Goal: Task Accomplishment & Management: Manage account settings

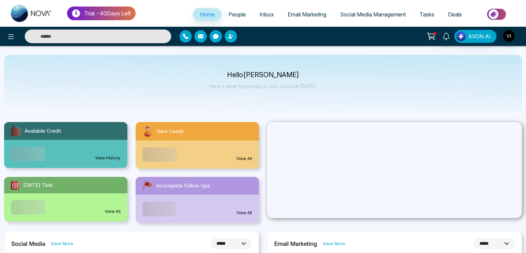
select select "*"
click at [10, 39] on icon at bounding box center [11, 36] width 6 height 5
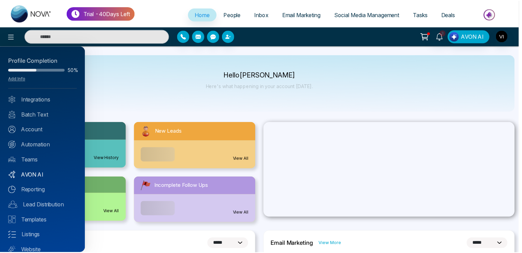
scroll to position [24, 0]
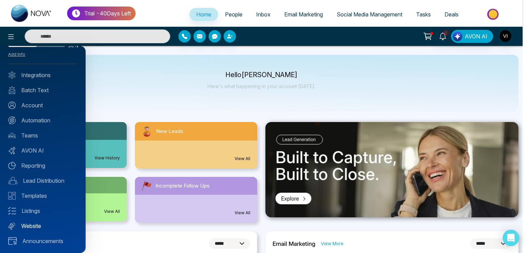
click at [32, 227] on link "Website" at bounding box center [42, 225] width 69 height 8
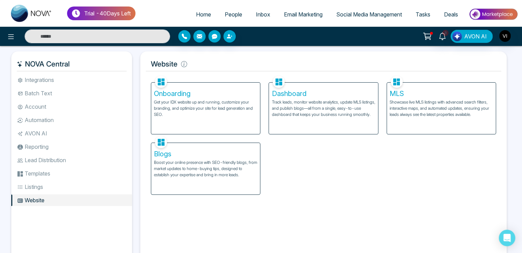
click at [306, 96] on h5 "Dashboard" at bounding box center [323, 93] width 103 height 8
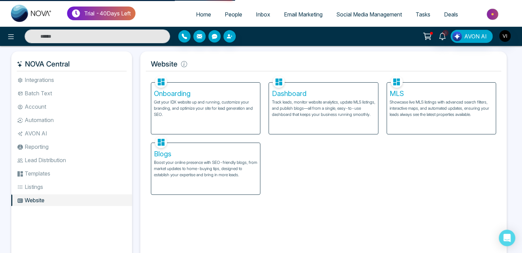
click at [296, 95] on h5 "Dashboard" at bounding box center [323, 93] width 103 height 8
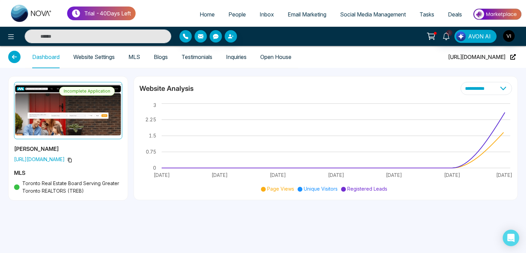
click at [93, 59] on link "Website Settings" at bounding box center [93, 57] width 41 height 6
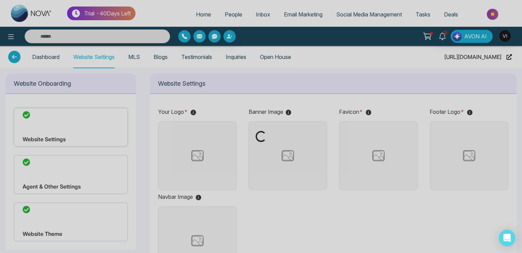
type input "**********"
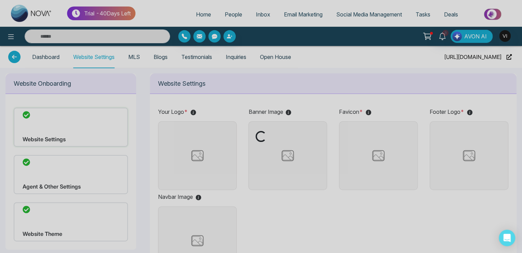
type input "**********"
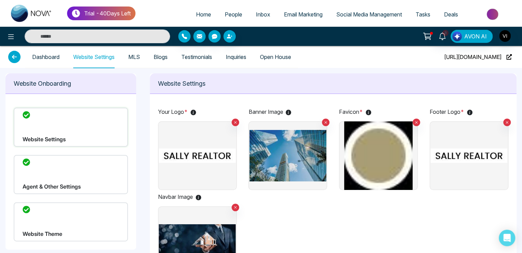
click at [54, 214] on div "Website Theme" at bounding box center [71, 221] width 114 height 39
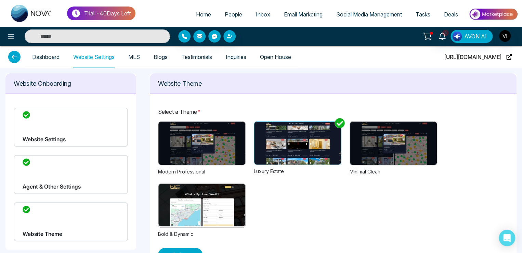
click at [230, 145] on img at bounding box center [201, 142] width 87 height 43
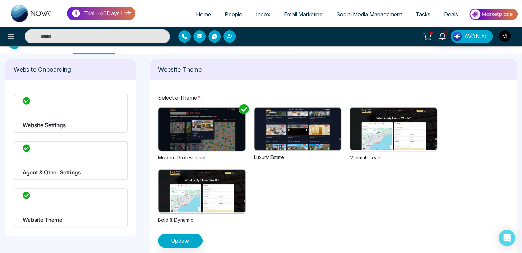
scroll to position [22, 0]
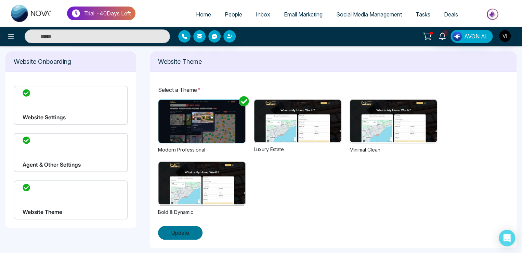
click at [192, 229] on button "Update" at bounding box center [180, 233] width 44 height 14
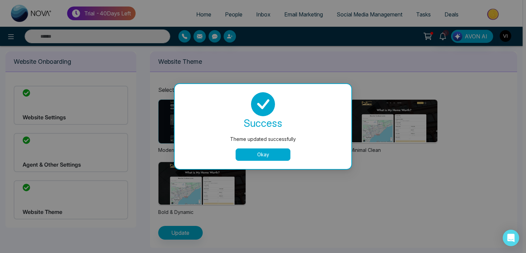
drag, startPoint x: 263, startPoint y: 155, endPoint x: 253, endPoint y: 161, distance: 11.4
click at [263, 155] on button "Okay" at bounding box center [262, 154] width 55 height 12
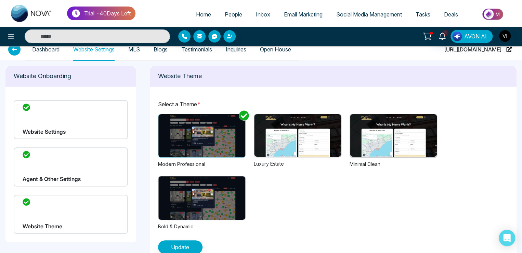
scroll to position [0, 0]
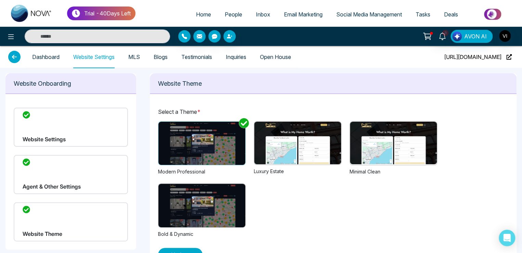
click at [67, 129] on div "Website Settings" at bounding box center [71, 126] width 114 height 39
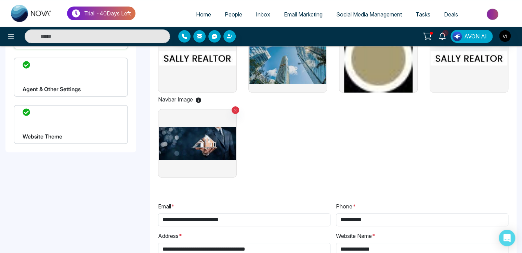
scroll to position [103, 0]
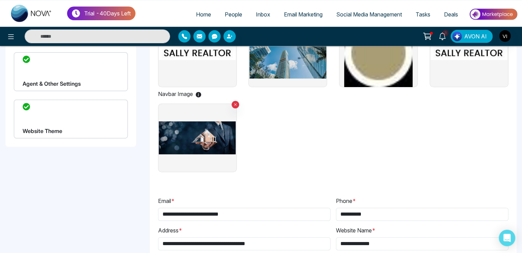
click at [72, 124] on div "Website Theme" at bounding box center [71, 118] width 114 height 39
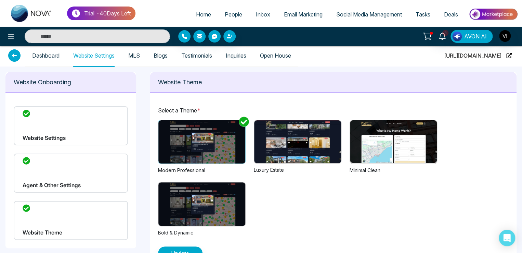
scroll to position [22, 0]
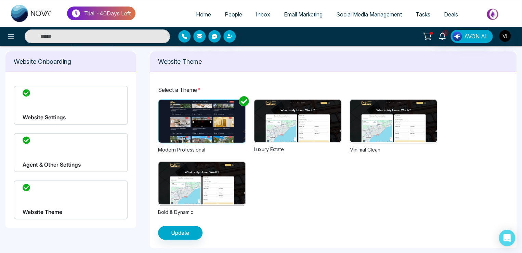
click at [61, 112] on div "Website Settings" at bounding box center [71, 105] width 114 height 39
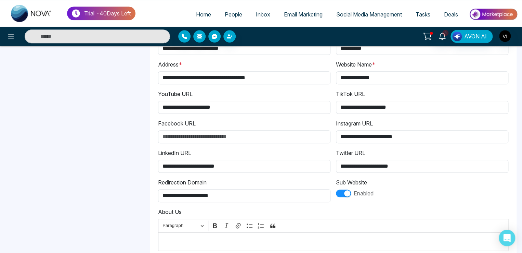
scroll to position [303, 0]
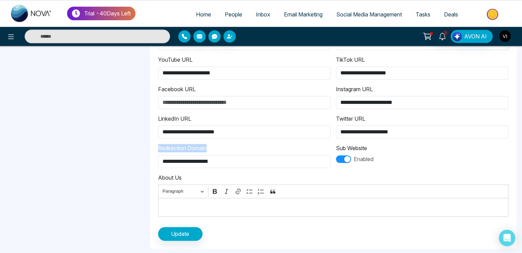
drag, startPoint x: 159, startPoint y: 146, endPoint x: 222, endPoint y: 152, distance: 63.6
click at [222, 152] on div "**********" at bounding box center [333, 23] width 367 height 452
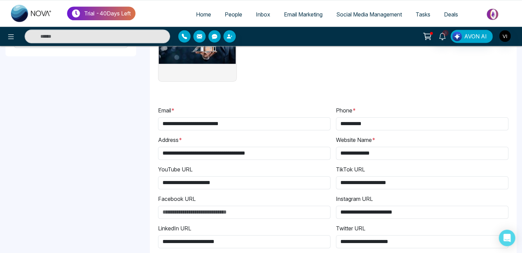
scroll to position [29, 0]
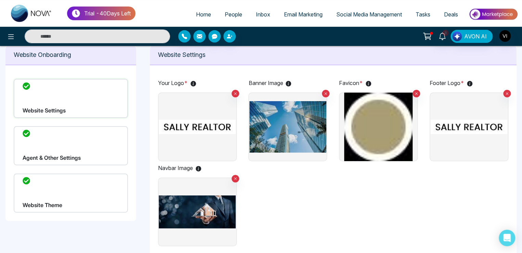
drag, startPoint x: 70, startPoint y: 216, endPoint x: 72, endPoint y: 206, distance: 10.5
click at [71, 214] on div "Website Settings Agent & Other Settings Website Theme" at bounding box center [70, 146] width 131 height 150
click at [73, 195] on div "Website Theme" at bounding box center [71, 192] width 114 height 39
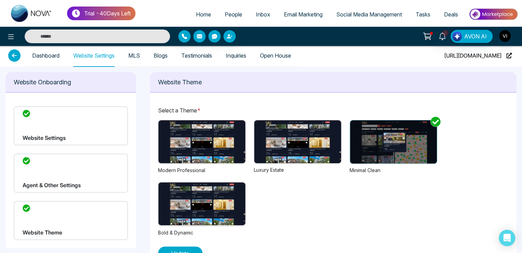
scroll to position [22, 0]
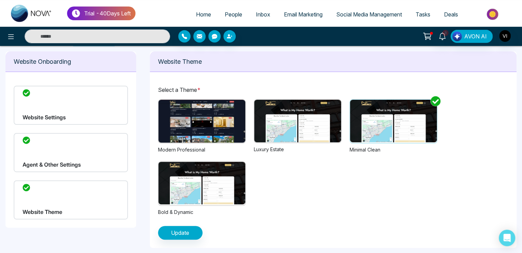
click at [190, 127] on img at bounding box center [201, 121] width 87 height 43
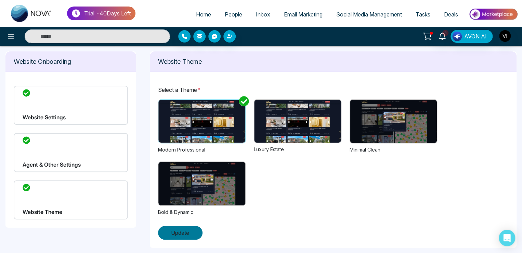
click at [177, 229] on span "Update" at bounding box center [180, 232] width 18 height 8
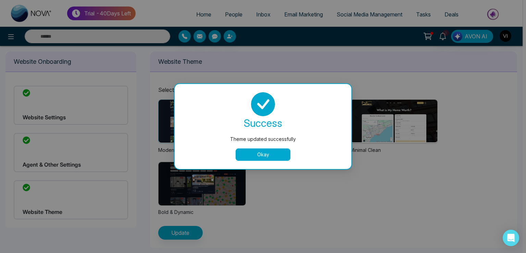
click at [266, 157] on button "Okay" at bounding box center [262, 154] width 55 height 12
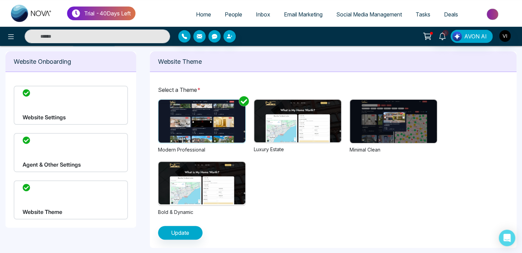
click at [227, 12] on span "People" at bounding box center [233, 14] width 17 height 7
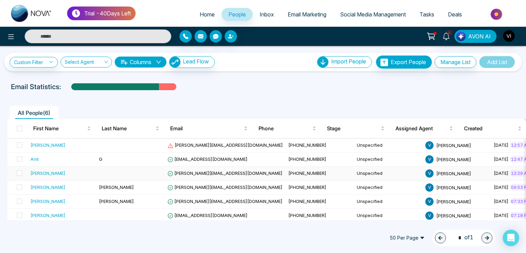
click at [207, 173] on span "[PERSON_NAME][EMAIL_ADDRESS][DOMAIN_NAME]" at bounding box center [224, 172] width 115 height 5
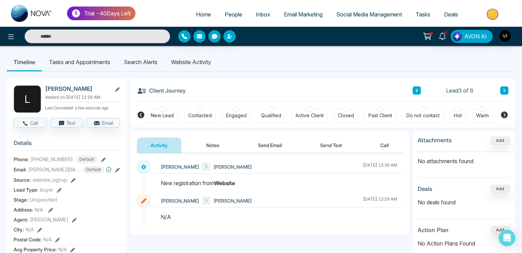
click at [137, 60] on li "Search Alerts" at bounding box center [140, 62] width 47 height 18
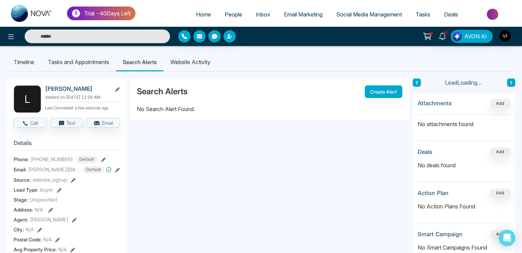
click at [379, 93] on button "Create Alert" at bounding box center [384, 91] width 38 height 13
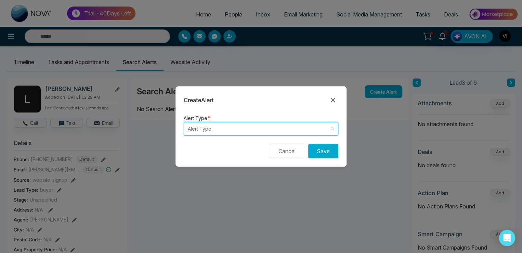
click at [212, 130] on input "search" at bounding box center [259, 128] width 142 height 13
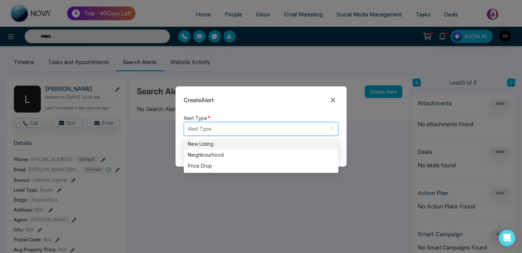
click at [207, 143] on div "New Listing" at bounding box center [261, 144] width 146 height 8
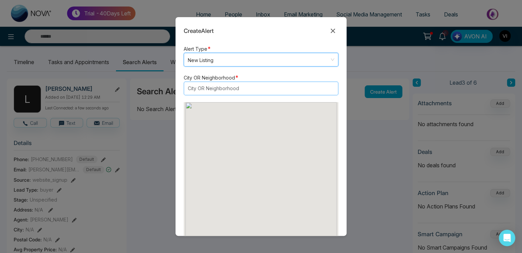
click at [211, 89] on div at bounding box center [258, 88] width 144 height 8
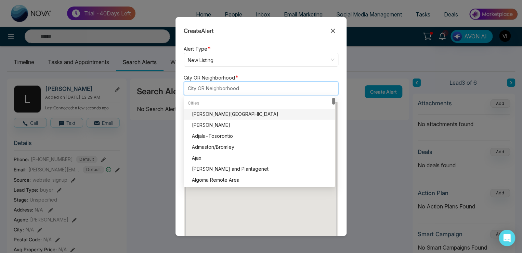
click at [218, 114] on div "[PERSON_NAME][GEOGRAPHIC_DATA]" at bounding box center [261, 114] width 139 height 8
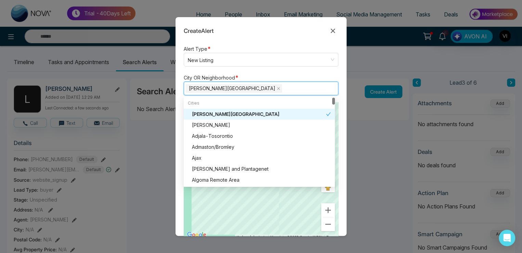
click at [244, 70] on form "Alert Type * New Listing listing neighbourhood New Listing Neighbourhood Price …" at bounding box center [261, 139] width 171 height 191
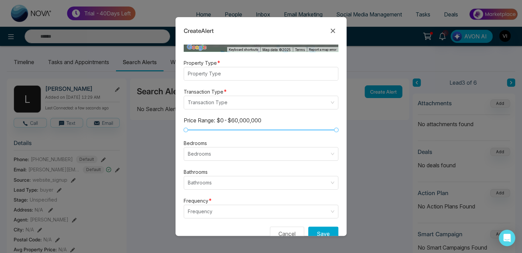
scroll to position [171, 0]
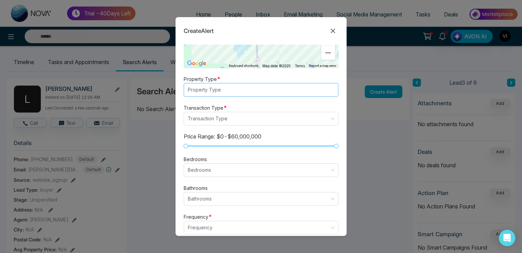
click at [215, 90] on div at bounding box center [258, 90] width 144 height 8
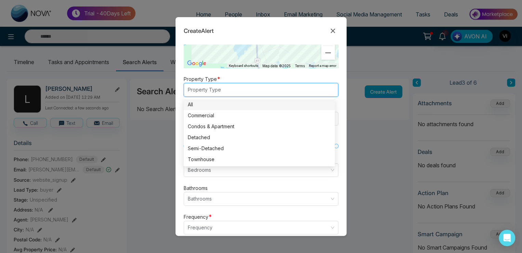
click at [208, 113] on div "Commercial" at bounding box center [259, 116] width 143 height 8
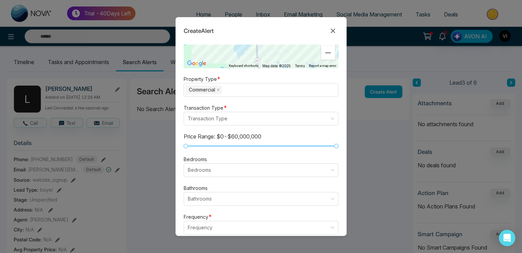
click at [208, 180] on form "Alert Type * New Listing listing neighbourhood New Listing Neighbourhood Price …" at bounding box center [261, 139] width 171 height 191
click at [216, 170] on input "search" at bounding box center [259, 169] width 142 height 13
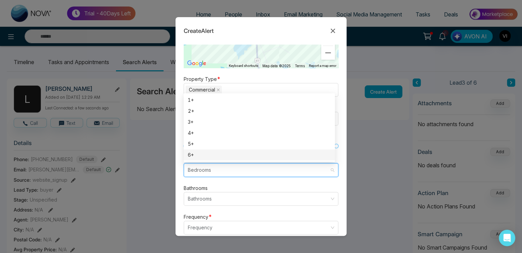
click at [209, 150] on div "6+" at bounding box center [259, 154] width 151 height 11
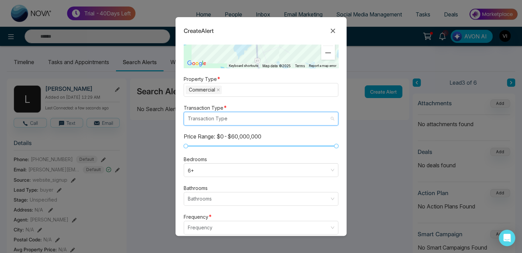
click at [212, 120] on input "search" at bounding box center [259, 118] width 142 height 13
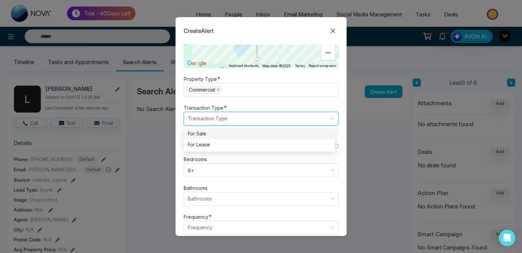
click at [211, 131] on div "For Sale" at bounding box center [259, 134] width 143 height 8
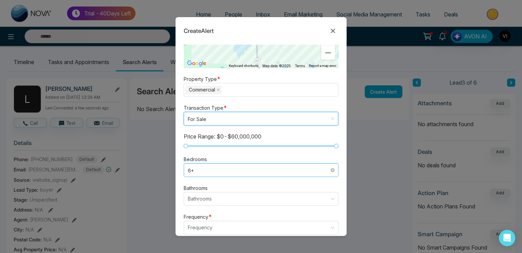
scroll to position [205, 0]
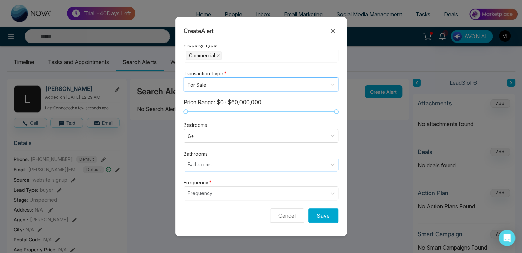
click at [205, 162] on input "search" at bounding box center [259, 164] width 142 height 13
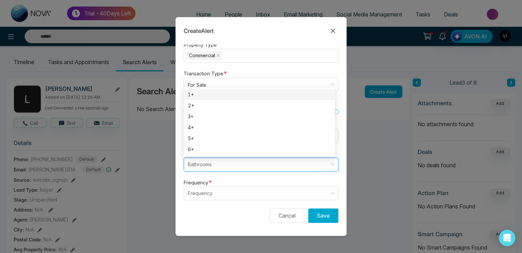
click at [198, 89] on div "1+" at bounding box center [259, 94] width 151 height 11
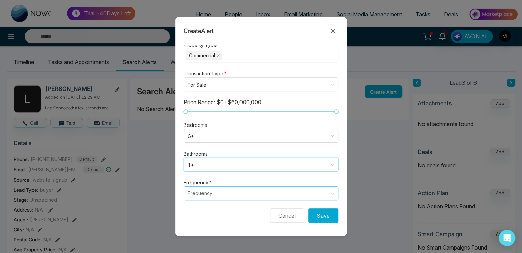
click at [208, 192] on input "search" at bounding box center [259, 193] width 142 height 13
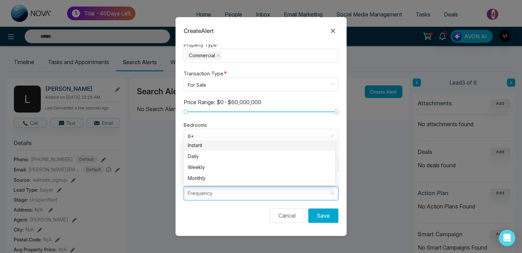
click at [202, 146] on div "Instant" at bounding box center [259, 145] width 143 height 8
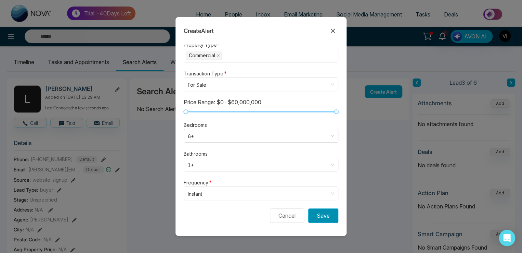
click at [317, 215] on button "Save" at bounding box center [323, 215] width 30 height 14
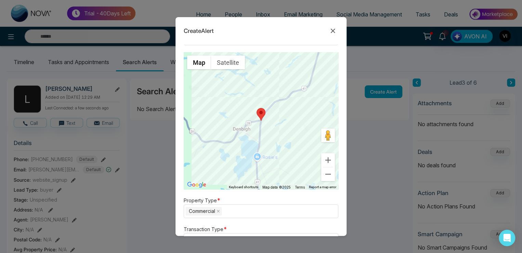
scroll to position [0, 0]
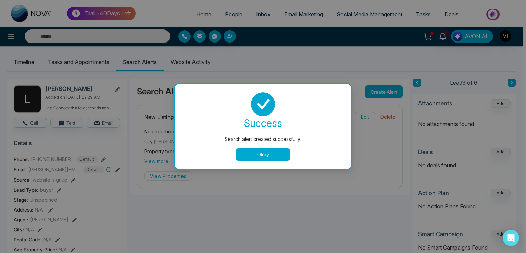
click at [249, 155] on button "Okay" at bounding box center [262, 154] width 55 height 12
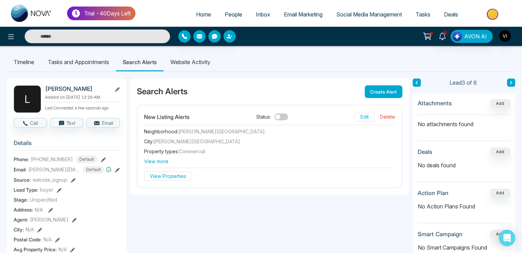
click at [206, 60] on li "Website Activity" at bounding box center [191, 62] width 54 height 18
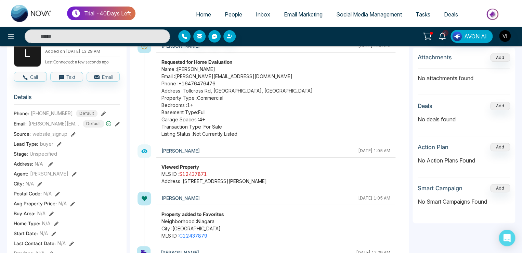
scroll to position [34, 0]
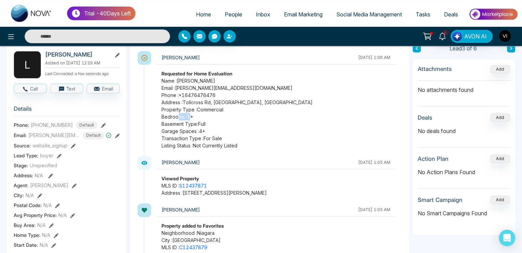
drag, startPoint x: 177, startPoint y: 116, endPoint x: 192, endPoint y: 115, distance: 15.1
click at [192, 115] on span "Bedrooms : 1 +" at bounding box center [276, 116] width 229 height 7
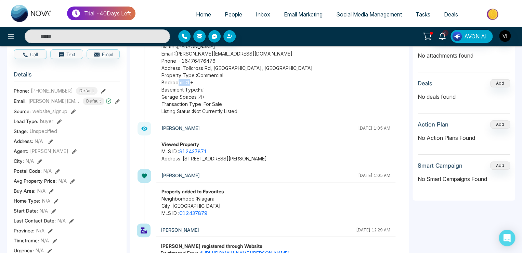
scroll to position [103, 0]
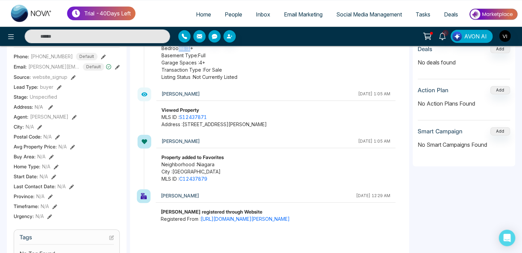
drag, startPoint x: 176, startPoint y: 126, endPoint x: 268, endPoint y: 130, distance: 91.8
click at [268, 130] on div "[PERSON_NAME] [DATE] 1:05 AM Viewed Property MLS ID : S12437871 Address : [STRE…" at bounding box center [273, 110] width 259 height 47
click at [201, 137] on div "[PERSON_NAME]" at bounding box center [258, 141] width 193 height 9
click at [196, 117] on link "S12437871" at bounding box center [193, 117] width 28 height 6
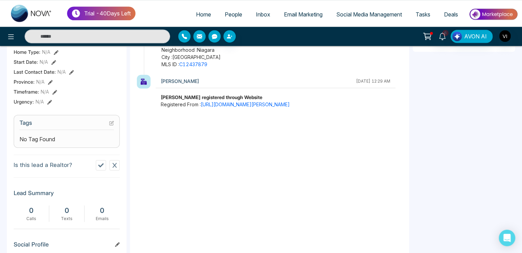
scroll to position [205, 0]
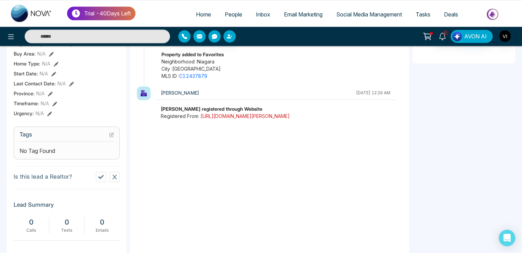
click at [232, 119] on link "[URL][DOMAIN_NAME][PERSON_NAME]" at bounding box center [245, 116] width 89 height 6
click at [511, 35] on img "button" at bounding box center [505, 36] width 12 height 12
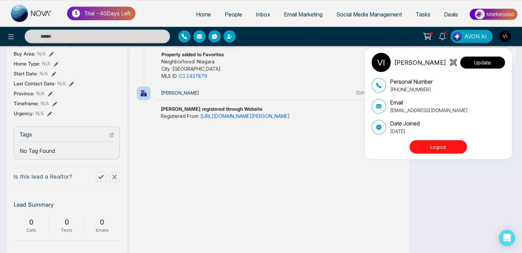
click at [486, 61] on button "Update" at bounding box center [482, 62] width 45 height 12
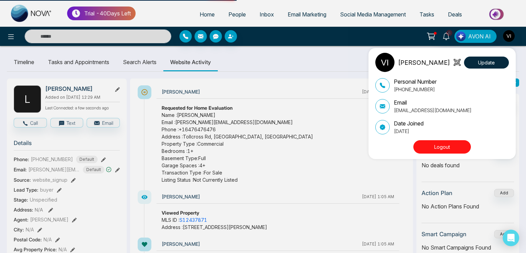
select select "***"
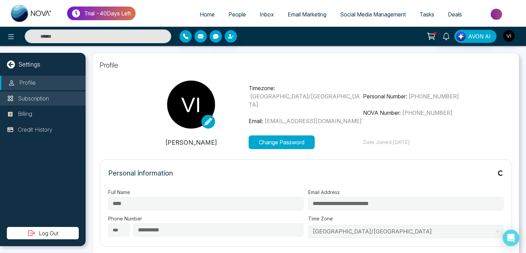
click at [28, 100] on p "Subscription" at bounding box center [33, 98] width 31 height 9
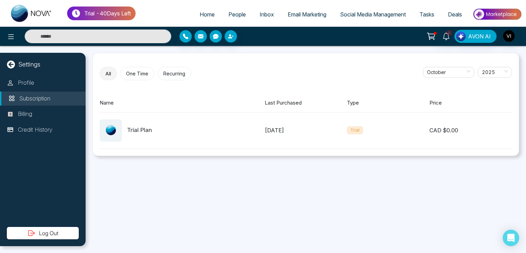
drag, startPoint x: 435, startPoint y: 33, endPoint x: 435, endPoint y: 37, distance: 4.8
click at [435, 33] on button at bounding box center [431, 36] width 14 height 13
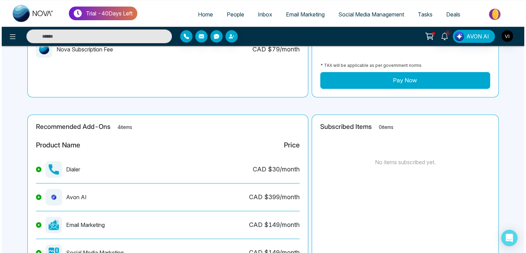
scroll to position [162, 0]
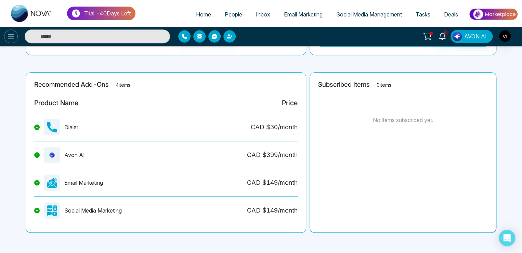
click at [10, 36] on icon at bounding box center [11, 37] width 8 height 8
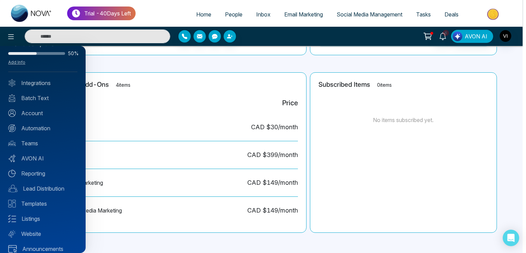
scroll to position [24, 0]
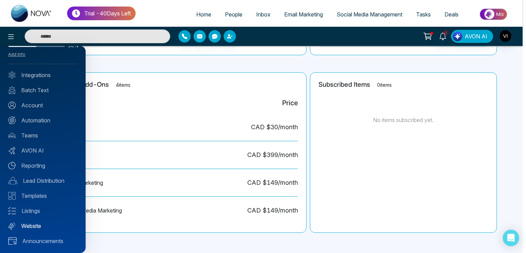
click at [36, 225] on link "Website" at bounding box center [42, 225] width 69 height 8
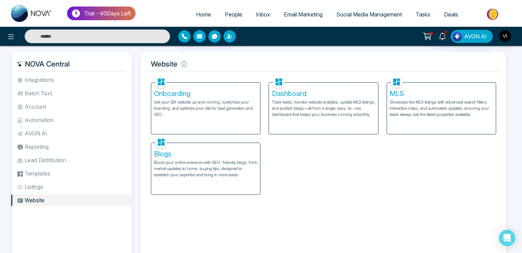
click at [335, 103] on p "Track leads, monitor website analytics, update MLS listings, and publish blogs—…" at bounding box center [323, 108] width 103 height 18
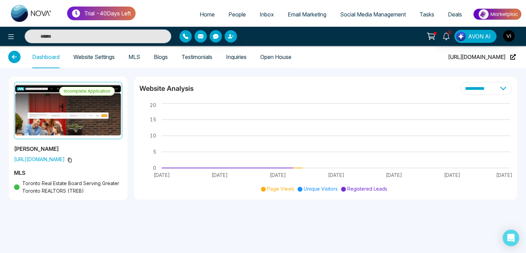
click at [98, 54] on link "Website Settings" at bounding box center [93, 57] width 41 height 6
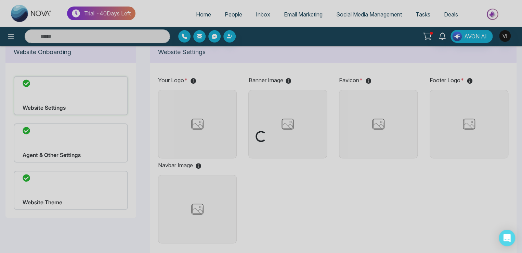
scroll to position [68, 0]
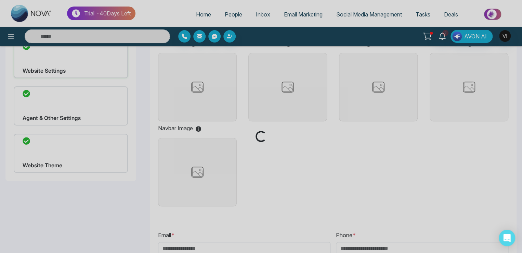
click at [66, 151] on div "Loading..." at bounding box center [261, 126] width 522 height 253
type input "**********"
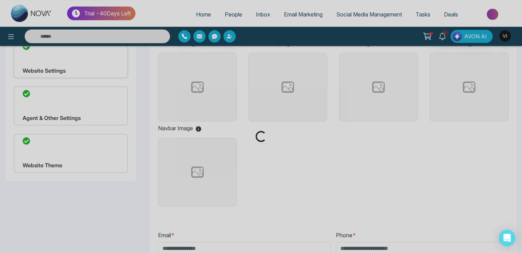
type input "**********"
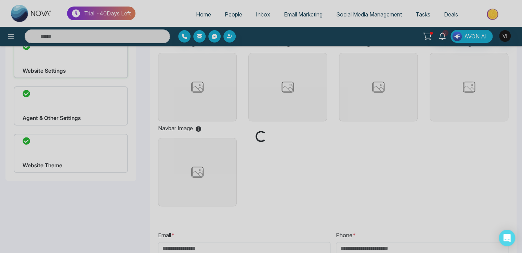
type input "**********"
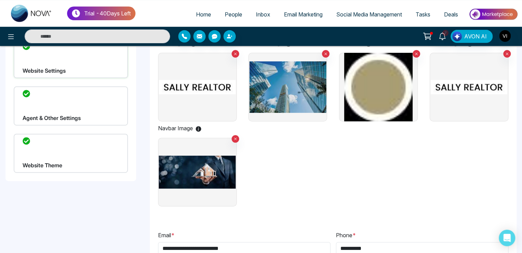
click at [88, 155] on div "Website Theme" at bounding box center [71, 152] width 114 height 39
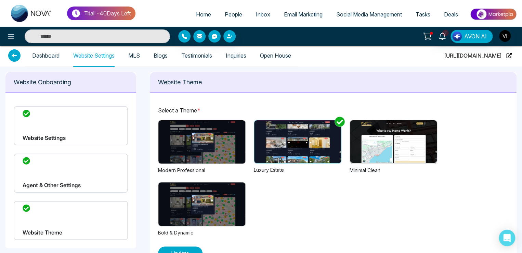
scroll to position [22, 0]
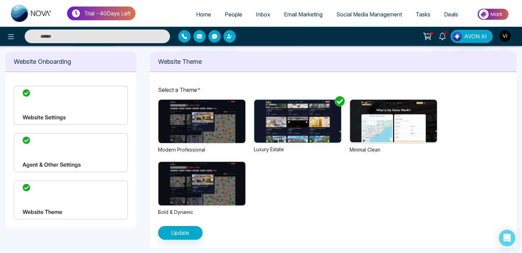
click at [382, 123] on img at bounding box center [393, 121] width 87 height 42
click at [186, 228] on span "Update" at bounding box center [180, 232] width 18 height 8
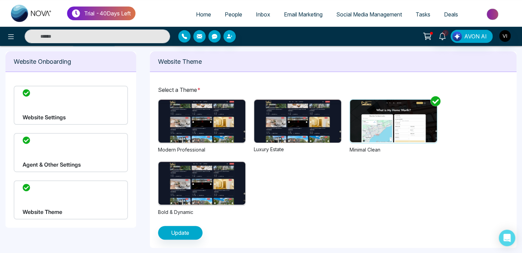
click at [227, 15] on span "People" at bounding box center [233, 14] width 17 height 7
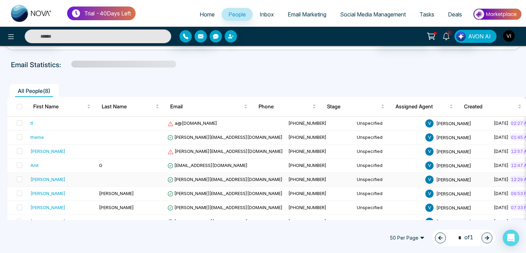
scroll to position [34, 0]
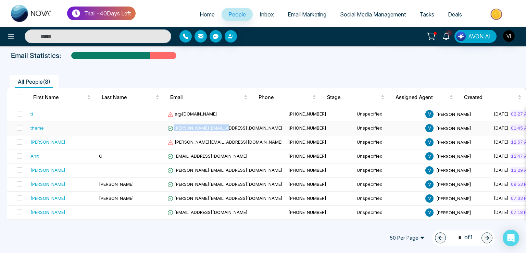
copy span "[PERSON_NAME][EMAIL_ADDRESS][DOMAIN_NAME]"
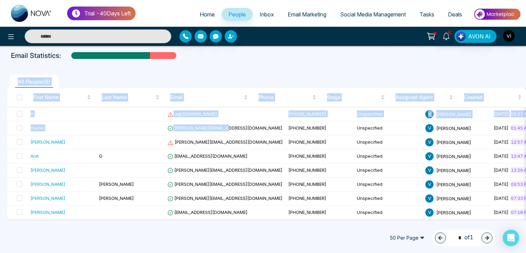
scroll to position [12, 0]
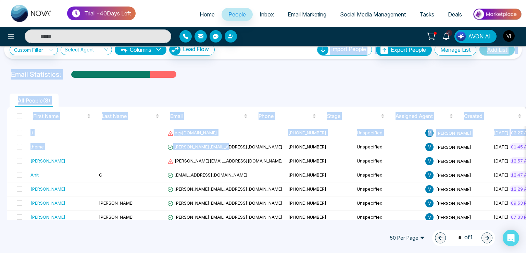
drag, startPoint x: 233, startPoint y: 125, endPoint x: 210, endPoint y: 77, distance: 53.4
click at [201, 51] on div "Custom Filter Choose a filter Cancel Apply Select Agent Columns Lead Flow Impor…" at bounding box center [263, 133] width 526 height 174
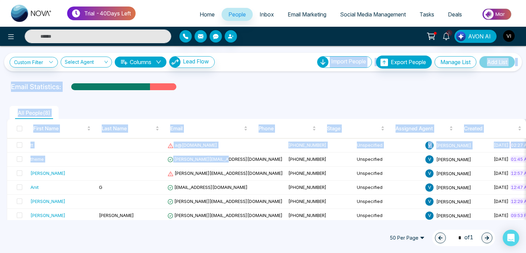
click at [215, 110] on ul "All People ( 8 )" at bounding box center [247, 112] width 481 height 13
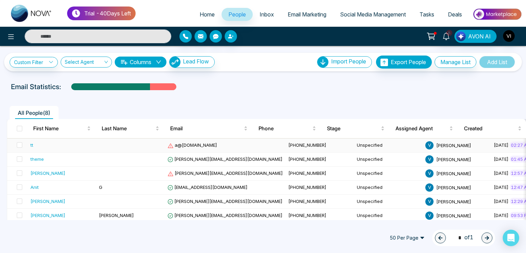
click at [185, 144] on span "a@[DOMAIN_NAME]" at bounding box center [192, 144] width 50 height 5
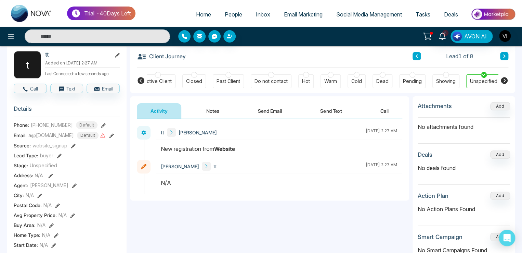
scroll to position [0, 152]
click at [109, 133] on icon at bounding box center [111, 135] width 5 height 5
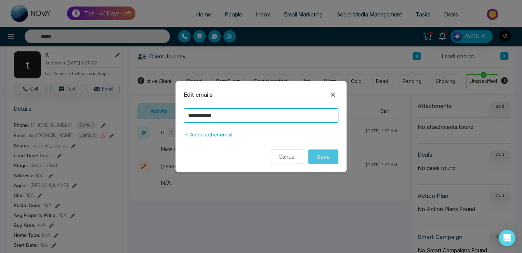
drag, startPoint x: 233, startPoint y: 112, endPoint x: 160, endPoint y: 116, distance: 73.4
click at [160, 116] on div "**********" at bounding box center [261, 126] width 522 height 253
paste input "**********"
type input "**********"
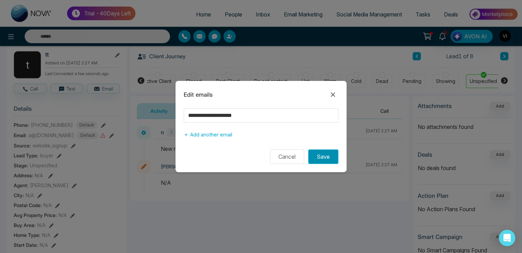
drag, startPoint x: 322, startPoint y: 156, endPoint x: 320, endPoint y: 159, distance: 3.7
click at [320, 157] on button "Save" at bounding box center [323, 156] width 30 height 14
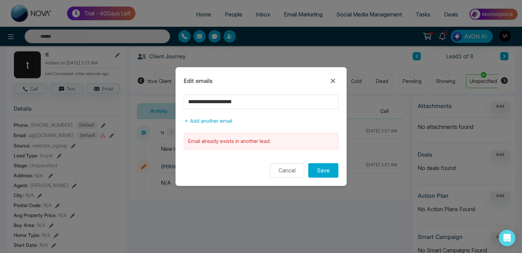
drag, startPoint x: 331, startPoint y: 80, endPoint x: 288, endPoint y: 87, distance: 43.7
click at [330, 82] on icon at bounding box center [333, 81] width 8 height 8
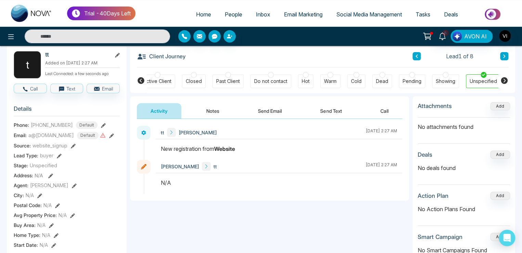
click at [235, 14] on span "People" at bounding box center [233, 14] width 17 height 7
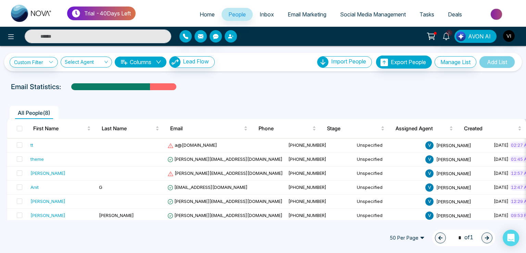
click at [230, 38] on icon "button" at bounding box center [230, 36] width 5 height 5
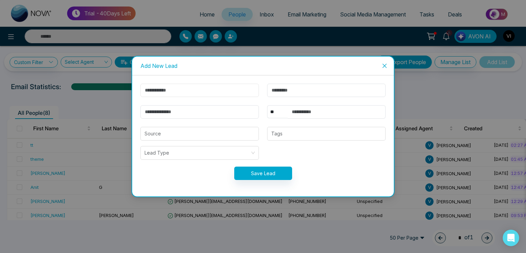
click at [156, 88] on input "text" at bounding box center [199, 90] width 118 height 13
type input "******"
click at [164, 114] on input "email" at bounding box center [199, 111] width 118 height 13
type input "**********"
click at [305, 115] on input "text" at bounding box center [336, 111] width 98 height 13
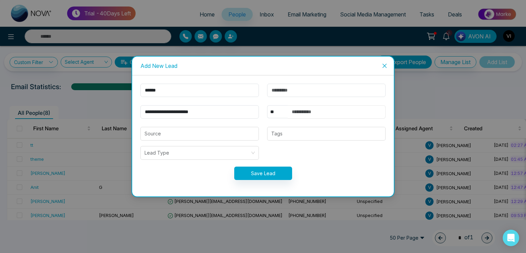
type input "**********"
drag, startPoint x: 287, startPoint y: 88, endPoint x: 290, endPoint y: 92, distance: 5.1
click at [287, 88] on input "text" at bounding box center [326, 90] width 118 height 13
type input "*****"
drag, startPoint x: 219, startPoint y: 114, endPoint x: 112, endPoint y: 106, distance: 107.4
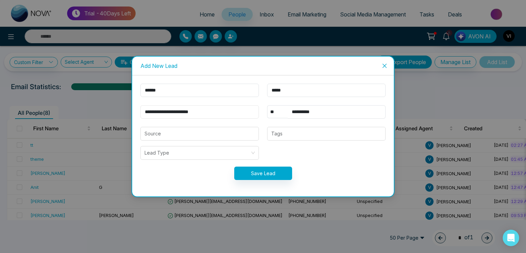
click at [112, 106] on div "**********" at bounding box center [263, 126] width 526 height 253
click at [257, 173] on button "Save Lead" at bounding box center [263, 172] width 58 height 13
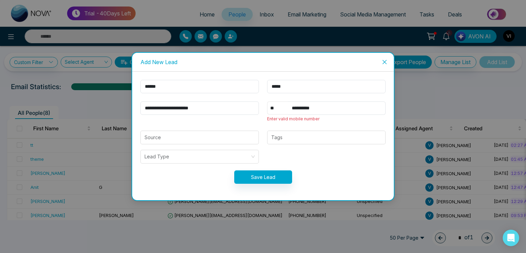
click at [277, 108] on select "** **** *** *** *** **** ***" at bounding box center [277, 107] width 21 height 13
select select "***"
click at [267, 101] on select "** **** *** *** *** **** ***" at bounding box center [277, 107] width 21 height 13
click at [258, 176] on button "Save Lead" at bounding box center [263, 176] width 58 height 13
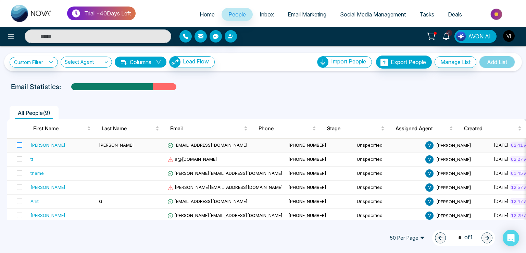
click at [17, 144] on span at bounding box center [19, 144] width 5 height 5
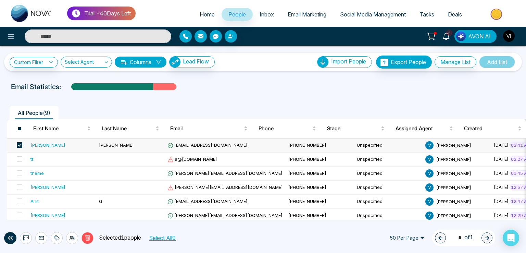
click at [91, 238] on button "Delete" at bounding box center [87, 238] width 12 height 12
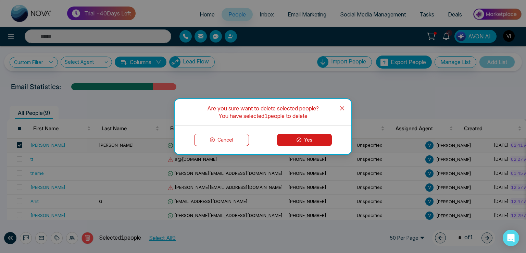
click at [307, 137] on button "Yes" at bounding box center [304, 139] width 55 height 12
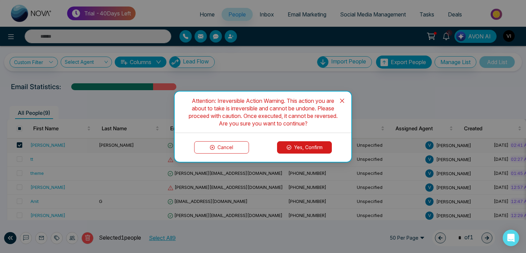
click at [308, 144] on button "Yes, Confirm" at bounding box center [304, 147] width 55 height 12
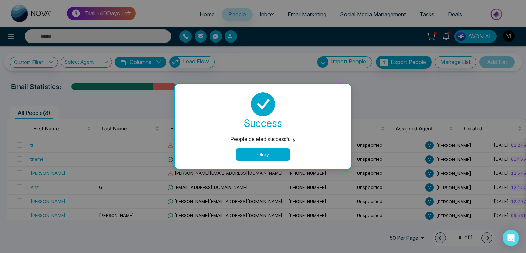
click at [266, 151] on button "Okay" at bounding box center [262, 154] width 55 height 12
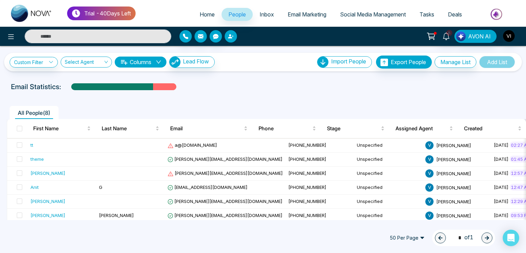
drag, startPoint x: 233, startPoint y: 35, endPoint x: 231, endPoint y: 47, distance: 11.4
click at [233, 36] on icon "button" at bounding box center [230, 36] width 5 height 5
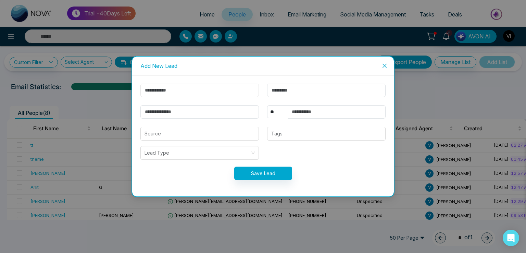
click at [180, 89] on input "text" at bounding box center [199, 90] width 118 height 13
type input "******"
click at [183, 105] on input "email" at bounding box center [199, 111] width 118 height 13
click at [168, 109] on input "email" at bounding box center [199, 111] width 118 height 13
type input "**********"
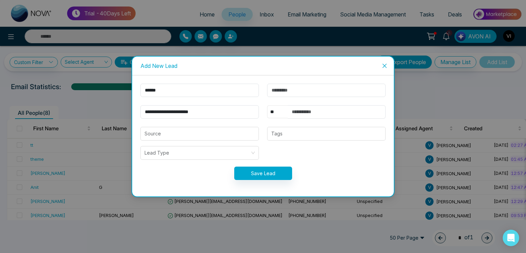
drag, startPoint x: 274, startPoint y: 111, endPoint x: 276, endPoint y: 115, distance: 4.8
click at [275, 111] on select "** **** *** *** *** **** ***" at bounding box center [277, 111] width 21 height 13
select select "***"
click at [267, 105] on select "** **** *** *** *** **** ***" at bounding box center [277, 111] width 21 height 13
click at [326, 106] on input "text" at bounding box center [336, 111] width 98 height 13
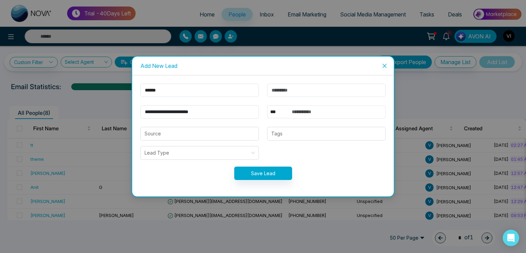
type input "**********"
click at [264, 170] on button "Save Lead" at bounding box center [263, 172] width 58 height 13
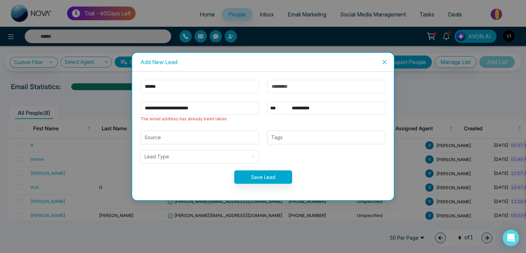
drag, startPoint x: 384, startPoint y: 59, endPoint x: 383, endPoint y: 70, distance: 11.8
click at [385, 59] on span "Close" at bounding box center [384, 62] width 18 height 18
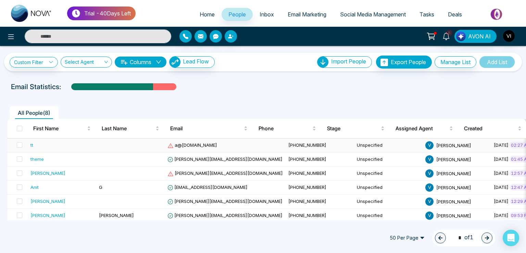
click at [197, 144] on span "a@[DOMAIN_NAME]" at bounding box center [192, 144] width 50 height 5
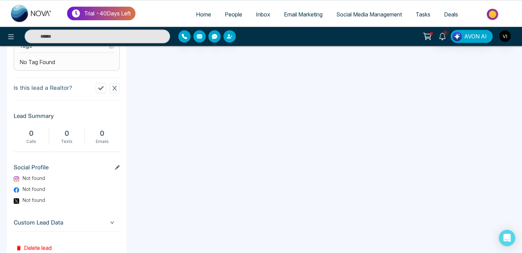
scroll to position [315, 0]
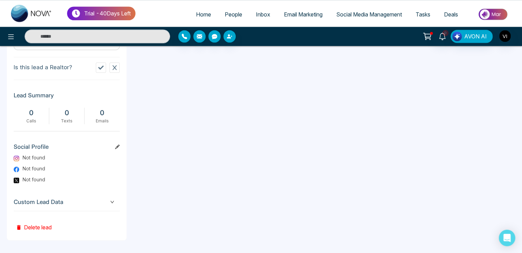
click at [40, 223] on button "Delete lead" at bounding box center [34, 222] width 40 height 22
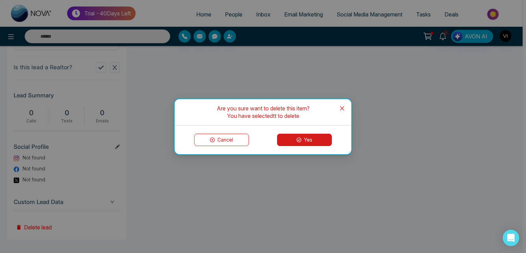
click at [290, 142] on button "Yes" at bounding box center [304, 139] width 55 height 12
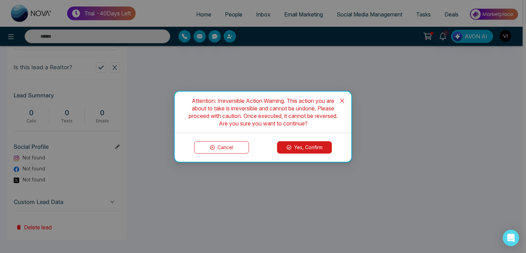
click at [290, 142] on button "Yes, Confirm" at bounding box center [304, 147] width 55 height 12
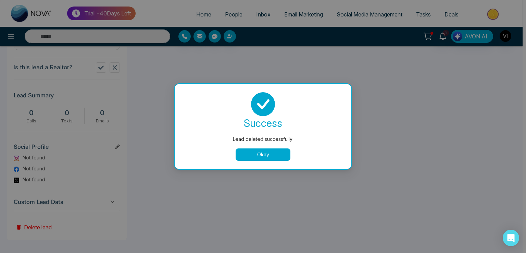
click at [259, 156] on button "Okay" at bounding box center [262, 154] width 55 height 12
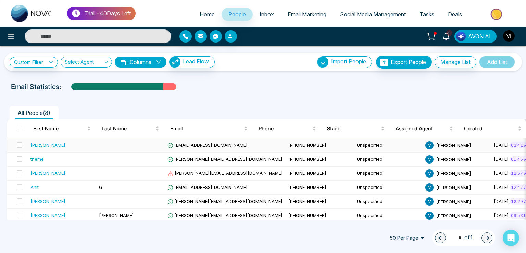
click at [207, 143] on span "[EMAIL_ADDRESS][DOMAIN_NAME]" at bounding box center [207, 144] width 80 height 5
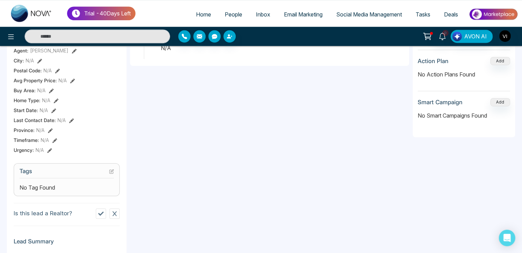
scroll to position [315, 0]
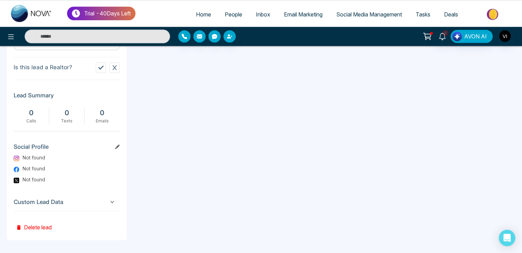
click at [35, 222] on button "Delete lead" at bounding box center [34, 222] width 40 height 22
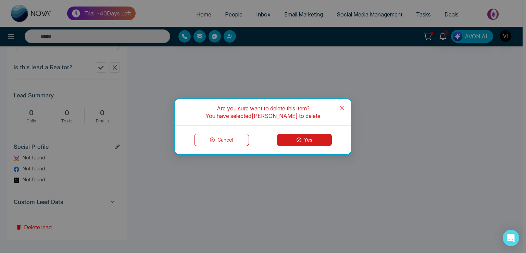
click at [300, 137] on icon at bounding box center [298, 139] width 5 height 5
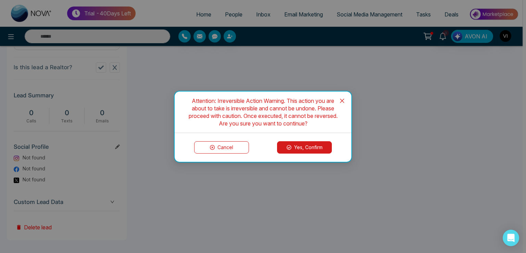
click at [309, 147] on button "Yes, Confirm" at bounding box center [304, 147] width 55 height 12
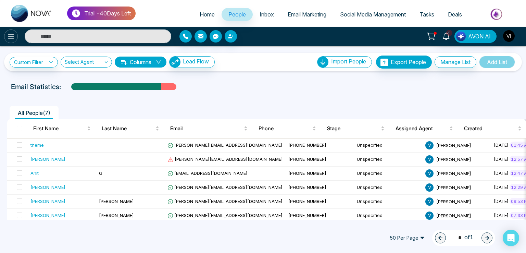
click at [8, 35] on icon at bounding box center [11, 37] width 8 height 8
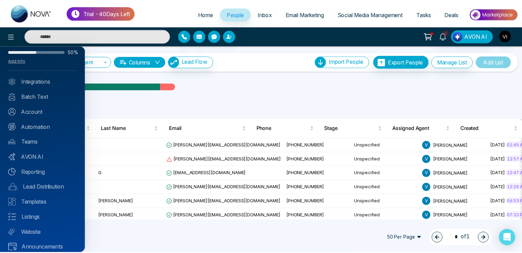
scroll to position [24, 0]
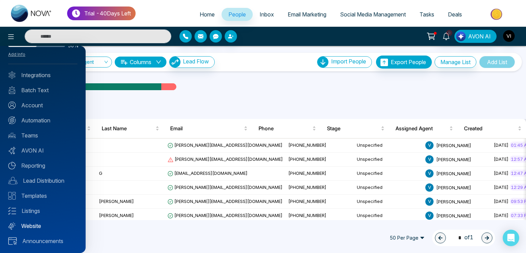
click at [34, 224] on link "Website" at bounding box center [42, 225] width 69 height 8
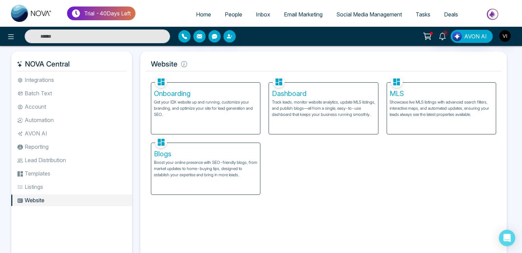
click at [309, 100] on p "Track leads, monitor website analytics, update MLS listings, and publish blogs—…" at bounding box center [323, 108] width 103 height 18
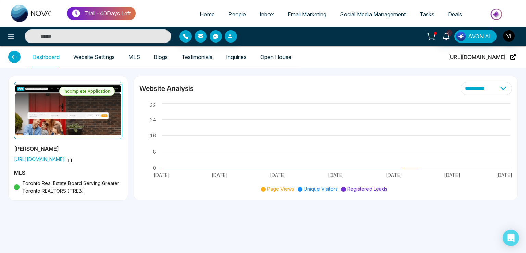
click at [98, 55] on link "Website Settings" at bounding box center [93, 57] width 41 height 6
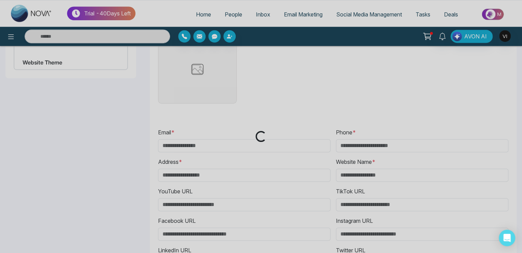
type input "**********"
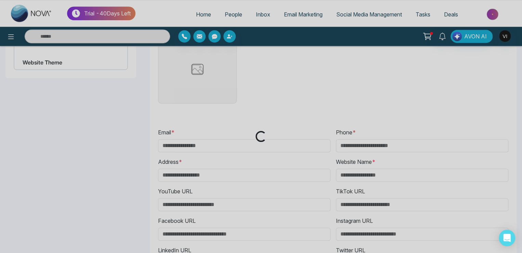
type input "**********"
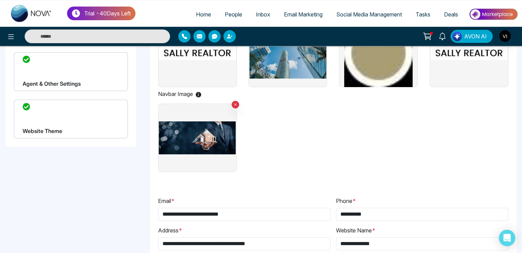
click at [60, 116] on div "Website Theme" at bounding box center [71, 118] width 114 height 39
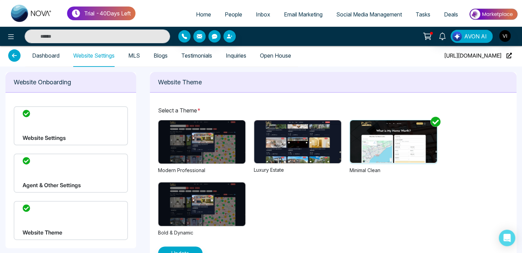
scroll to position [22, 0]
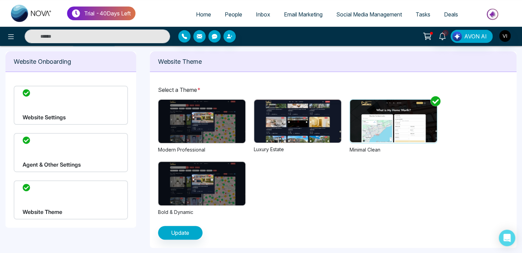
click at [292, 118] on img at bounding box center [297, 121] width 87 height 43
click at [188, 233] on span "Update" at bounding box center [180, 232] width 18 height 8
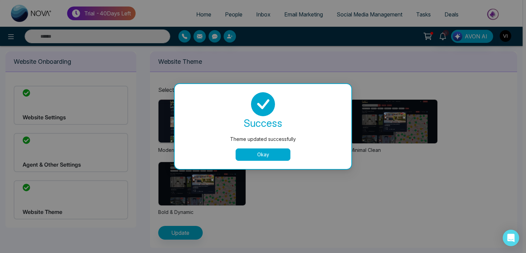
click at [268, 154] on button "Okay" at bounding box center [262, 154] width 55 height 12
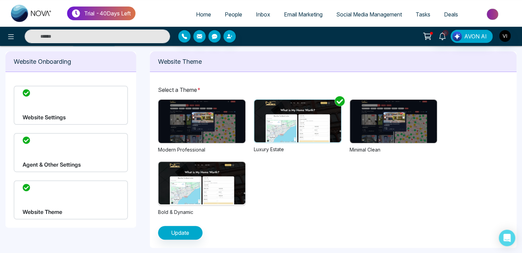
click at [414, 116] on img at bounding box center [393, 121] width 87 height 43
click at [182, 238] on button "Update" at bounding box center [180, 233] width 44 height 14
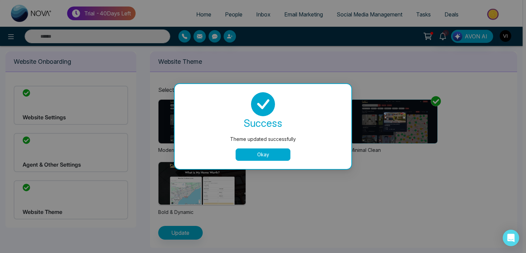
click at [254, 153] on button "Okay" at bounding box center [262, 154] width 55 height 12
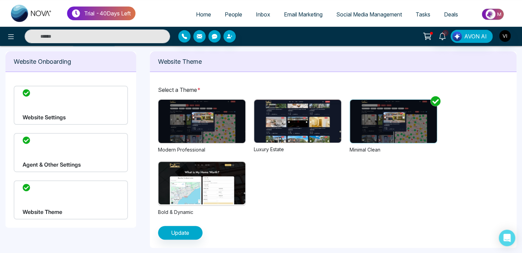
click at [329, 121] on img at bounding box center [297, 121] width 87 height 43
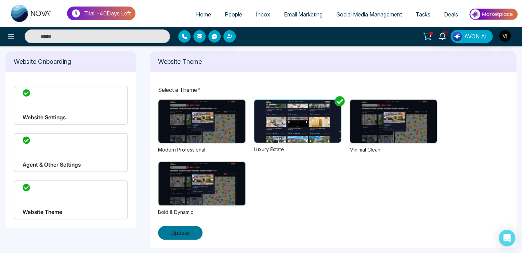
click at [191, 233] on button "Update" at bounding box center [180, 233] width 44 height 14
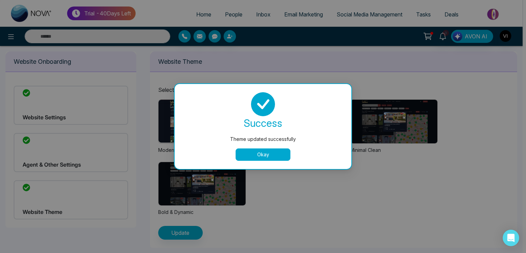
click at [257, 157] on button "Okay" at bounding box center [262, 154] width 55 height 12
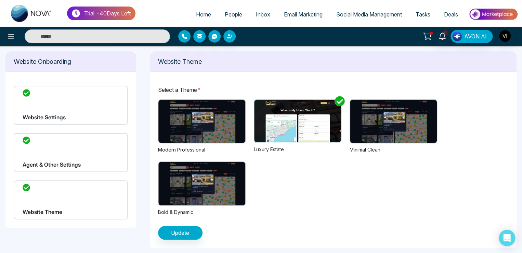
click at [402, 115] on img at bounding box center [393, 121] width 87 height 43
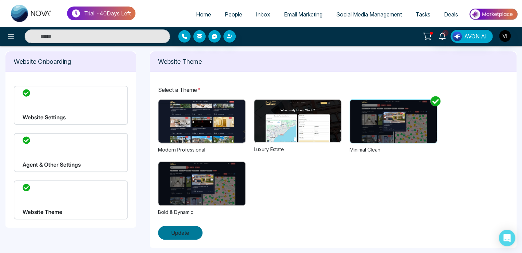
click at [188, 230] on span "Update" at bounding box center [180, 232] width 18 height 8
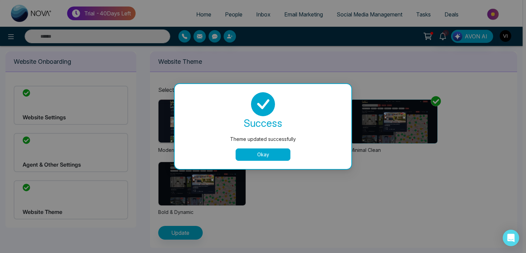
click at [257, 153] on button "Okay" at bounding box center [262, 154] width 55 height 12
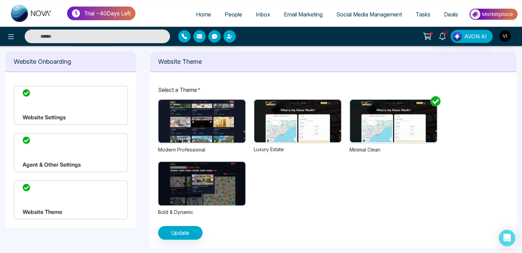
click at [325, 113] on img at bounding box center [297, 121] width 87 height 42
click at [195, 230] on button "Update" at bounding box center [180, 233] width 44 height 14
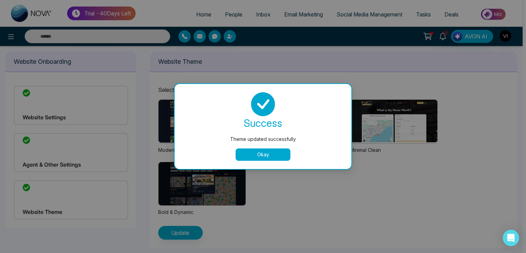
drag, startPoint x: 270, startPoint y: 158, endPoint x: 266, endPoint y: 158, distance: 4.5
click at [270, 158] on button "Okay" at bounding box center [262, 154] width 55 height 12
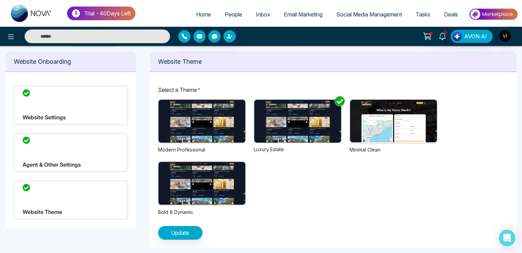
click at [419, 108] on img at bounding box center [393, 121] width 87 height 42
click at [190, 234] on button "Update" at bounding box center [180, 233] width 44 height 14
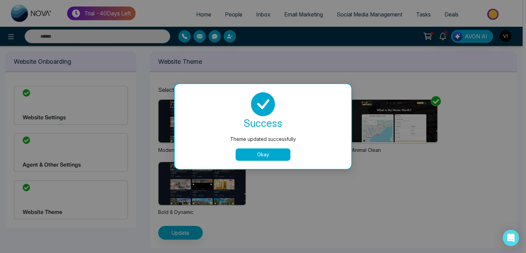
click at [267, 159] on button "Okay" at bounding box center [262, 154] width 55 height 12
